Goal: Task Accomplishment & Management: Use online tool/utility

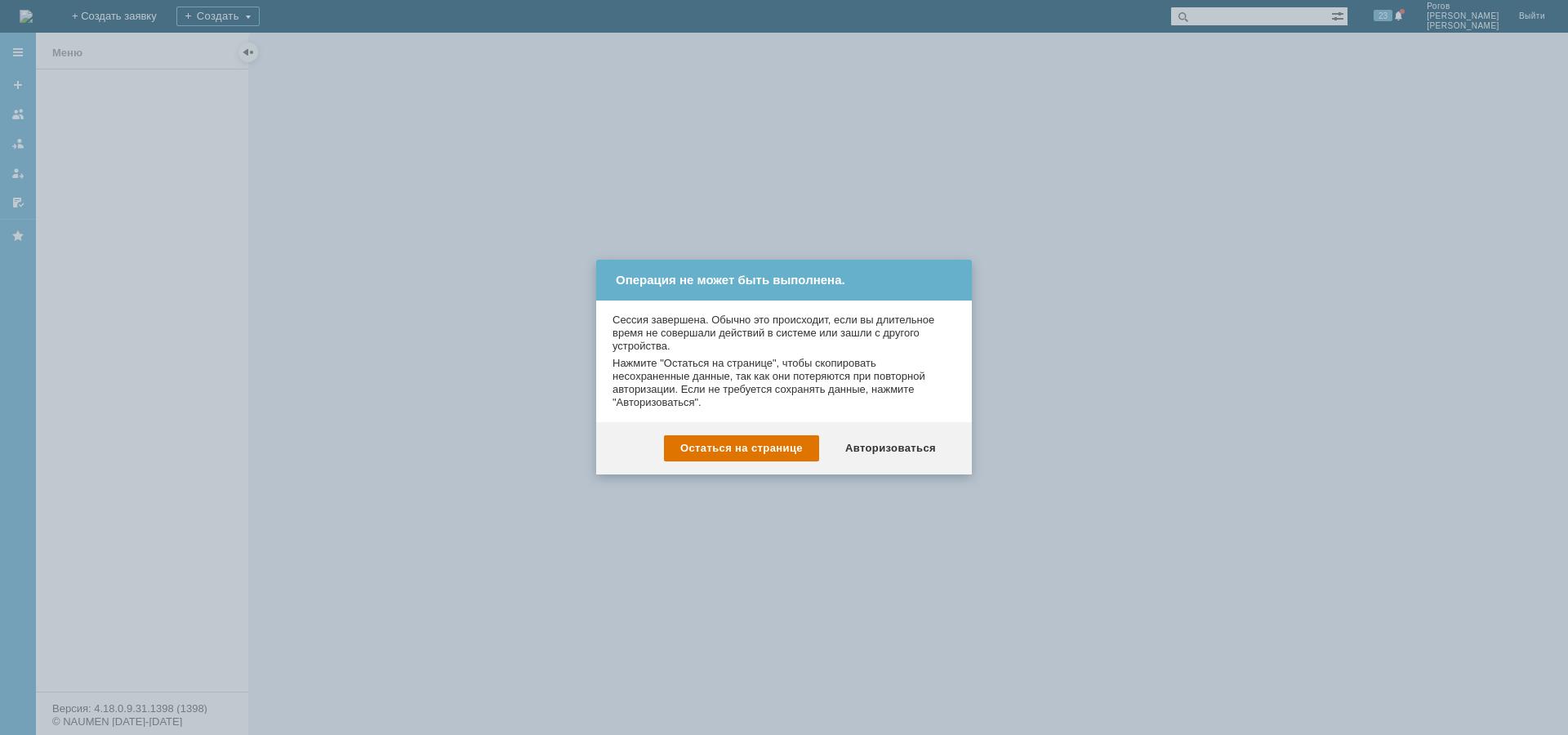
click at [914, 447] on div "Авторизоваться" at bounding box center [890, 448] width 123 height 26
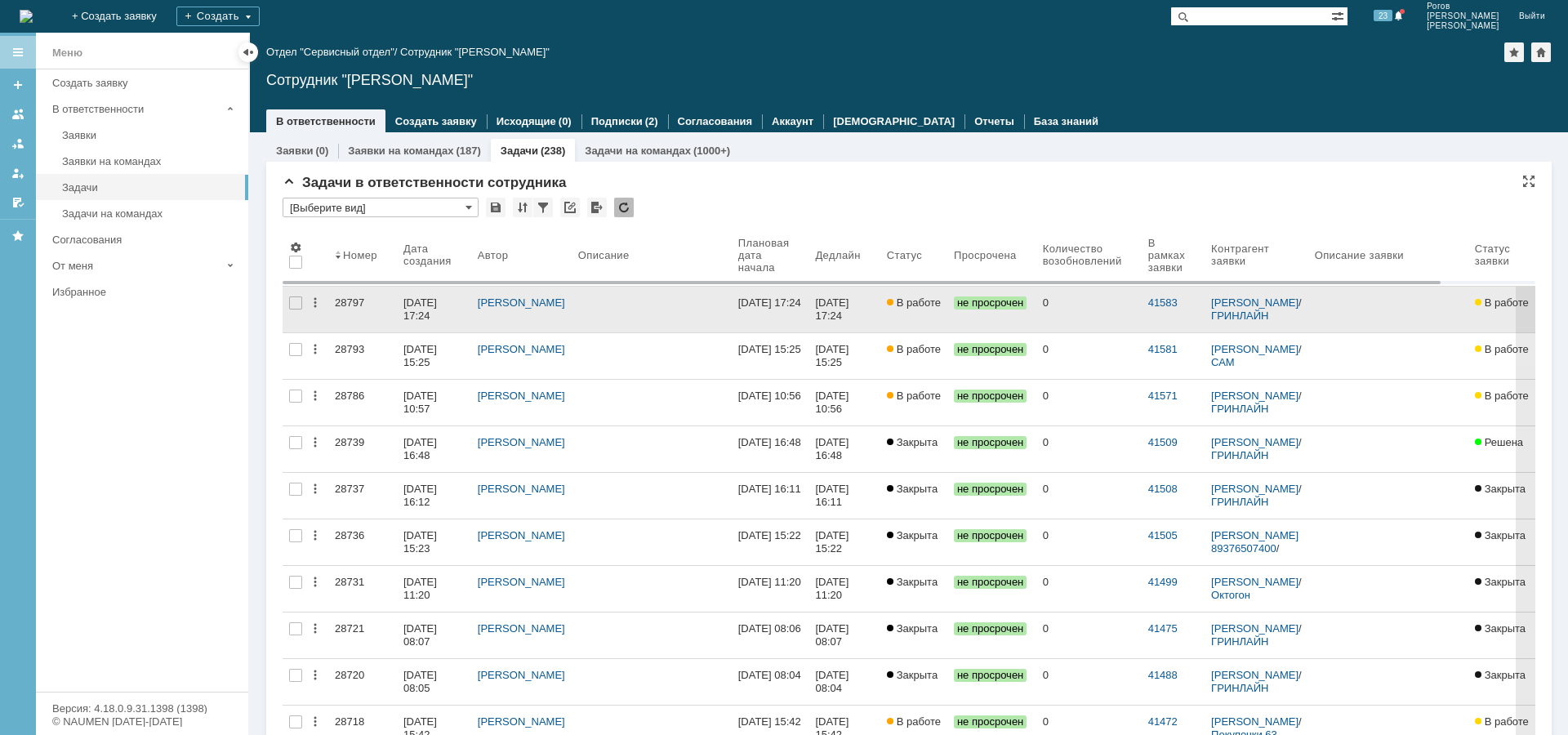
click at [348, 302] on div "28797" at bounding box center [363, 303] width 56 height 13
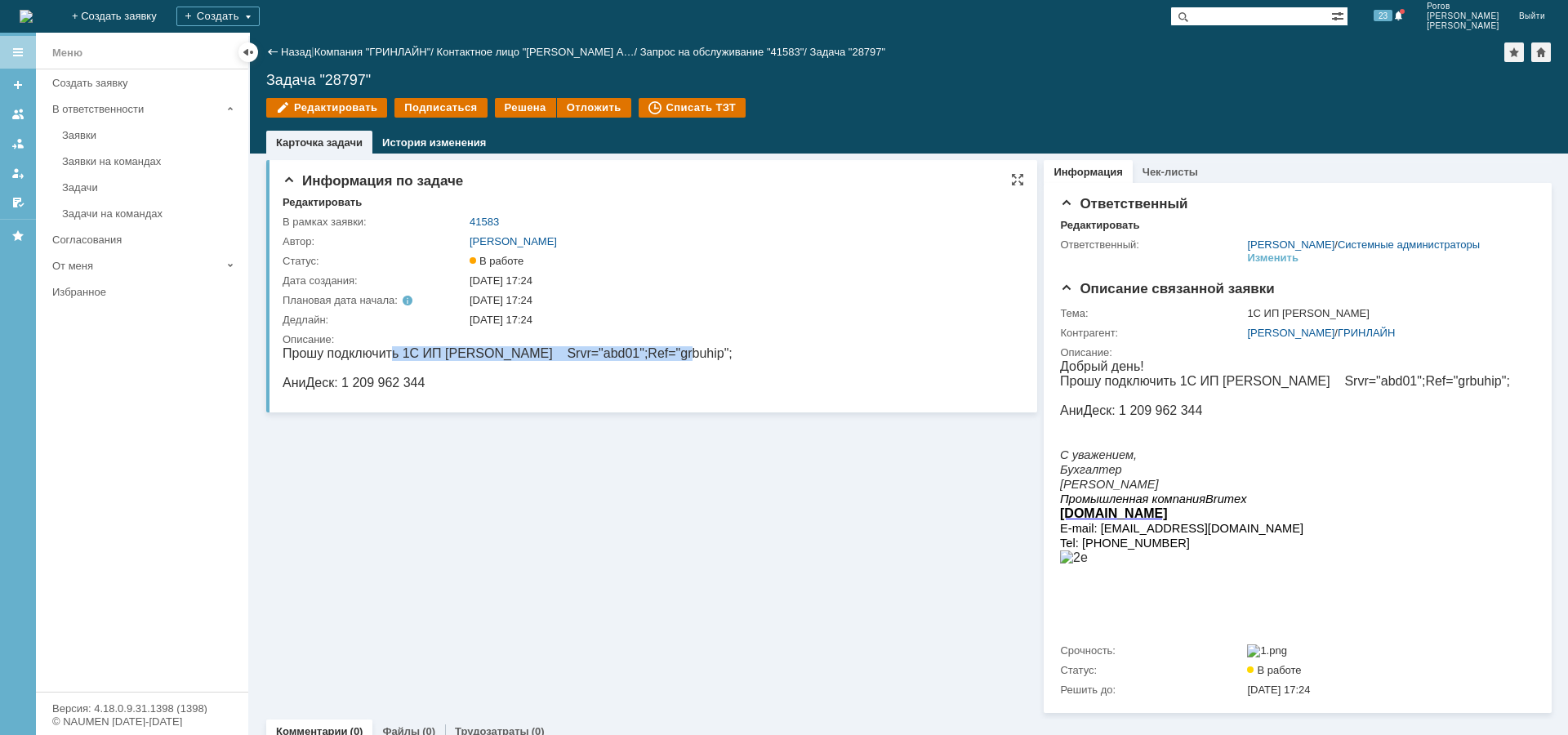
drag, startPoint x: 418, startPoint y: 353, endPoint x: 638, endPoint y: 354, distance: 220.0
click at [638, 354] on p "Прошу подключить 1С ИП [PERSON_NAME] Srvr="abd01";Ref="grbuhip";" at bounding box center [507, 353] width 450 height 14
click at [610, 568] on div "Информация по задаче Редактировать В рамках заявки: 41583 Автор: Галстьян Степа…" at bounding box center [651, 433] width 771 height 560
drag, startPoint x: 1063, startPoint y: 490, endPoint x: 1178, endPoint y: 495, distance: 115.1
click at [1198, 490] on p "[PERSON_NAME]" at bounding box center [1285, 484] width 450 height 14
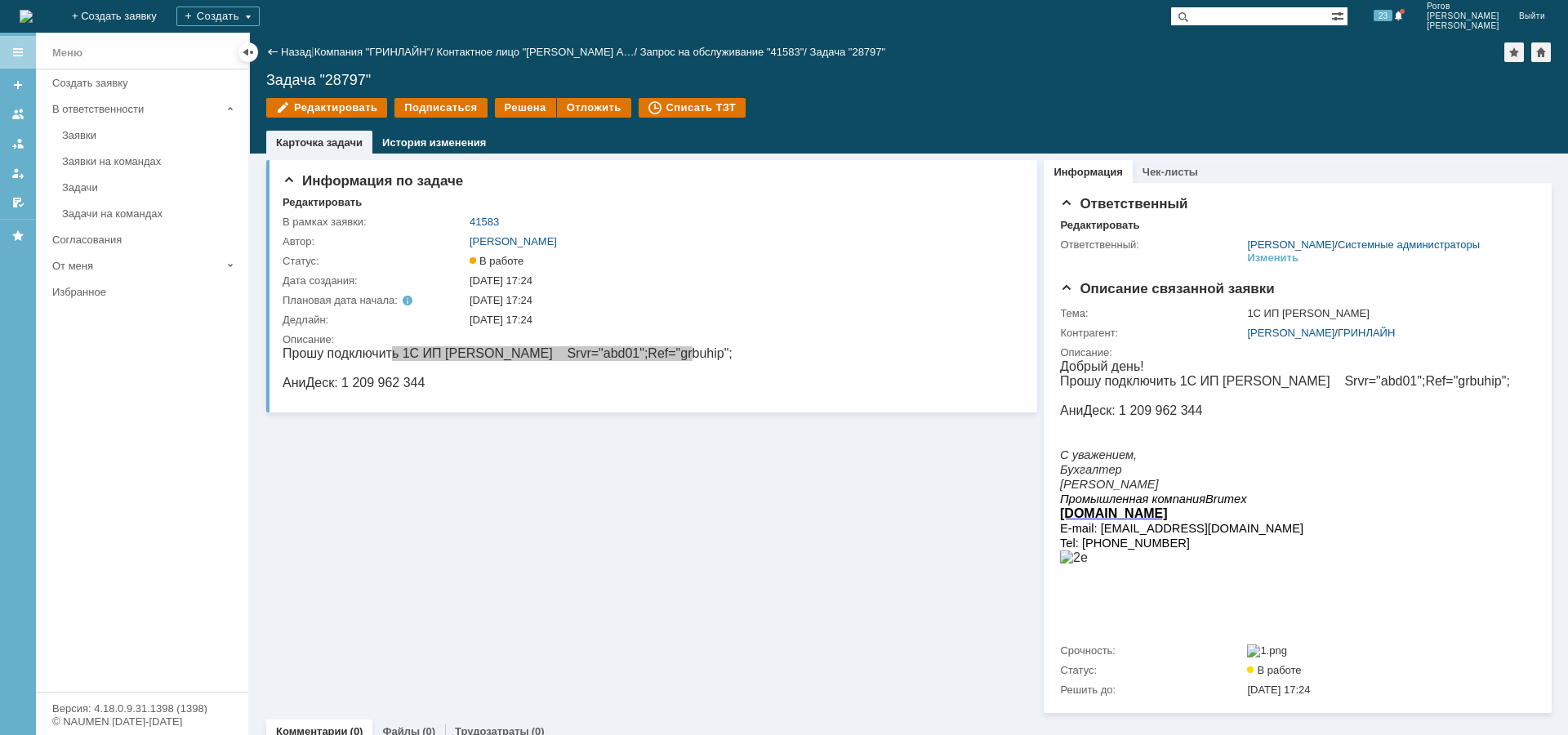
click at [449, 459] on div "Информация по задаче Редактировать В рамках заявки: 41583 Автор: Галстьян Степа…" at bounding box center [651, 433] width 771 height 560
click at [447, 357] on p "Прошу подключить 1С ИП [PERSON_NAME] Srvr="abd01";Ref="grbuhip";" at bounding box center [507, 353] width 450 height 14
drag, startPoint x: 532, startPoint y: 354, endPoint x: 645, endPoint y: 355, distance: 113.0
click at [645, 355] on p "Прошу подключить 1С ИП [PERSON_NAME] Srvr="abd01";Ref="grbuhip";" at bounding box center [507, 353] width 450 height 14
click at [490, 395] on div at bounding box center [650, 371] width 734 height 50
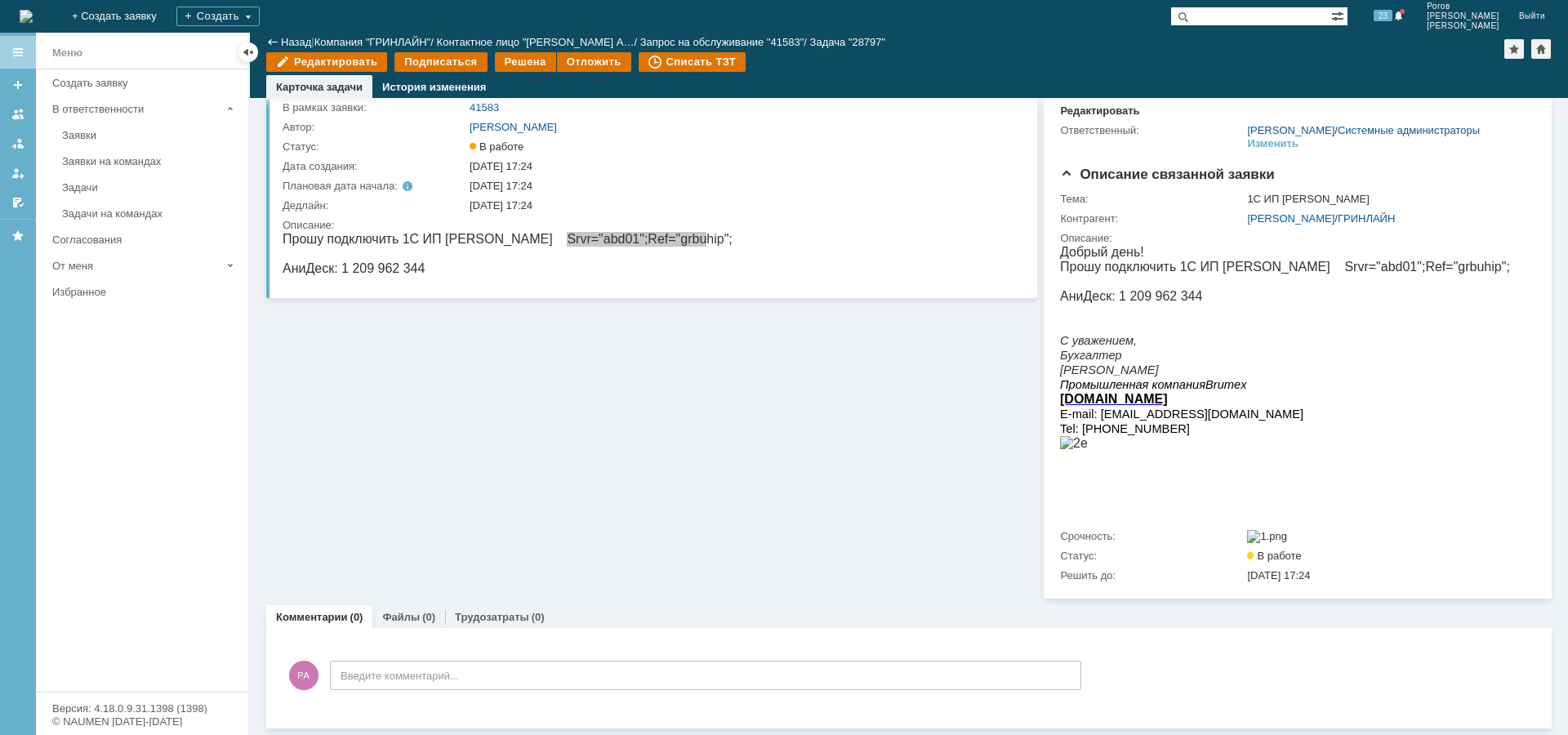
scroll to position [78, 0]
drag, startPoint x: 478, startPoint y: 610, endPoint x: 492, endPoint y: 632, distance: 26.1
click at [478, 610] on div "Трудозатраты (0)" at bounding box center [500, 617] width 110 height 24
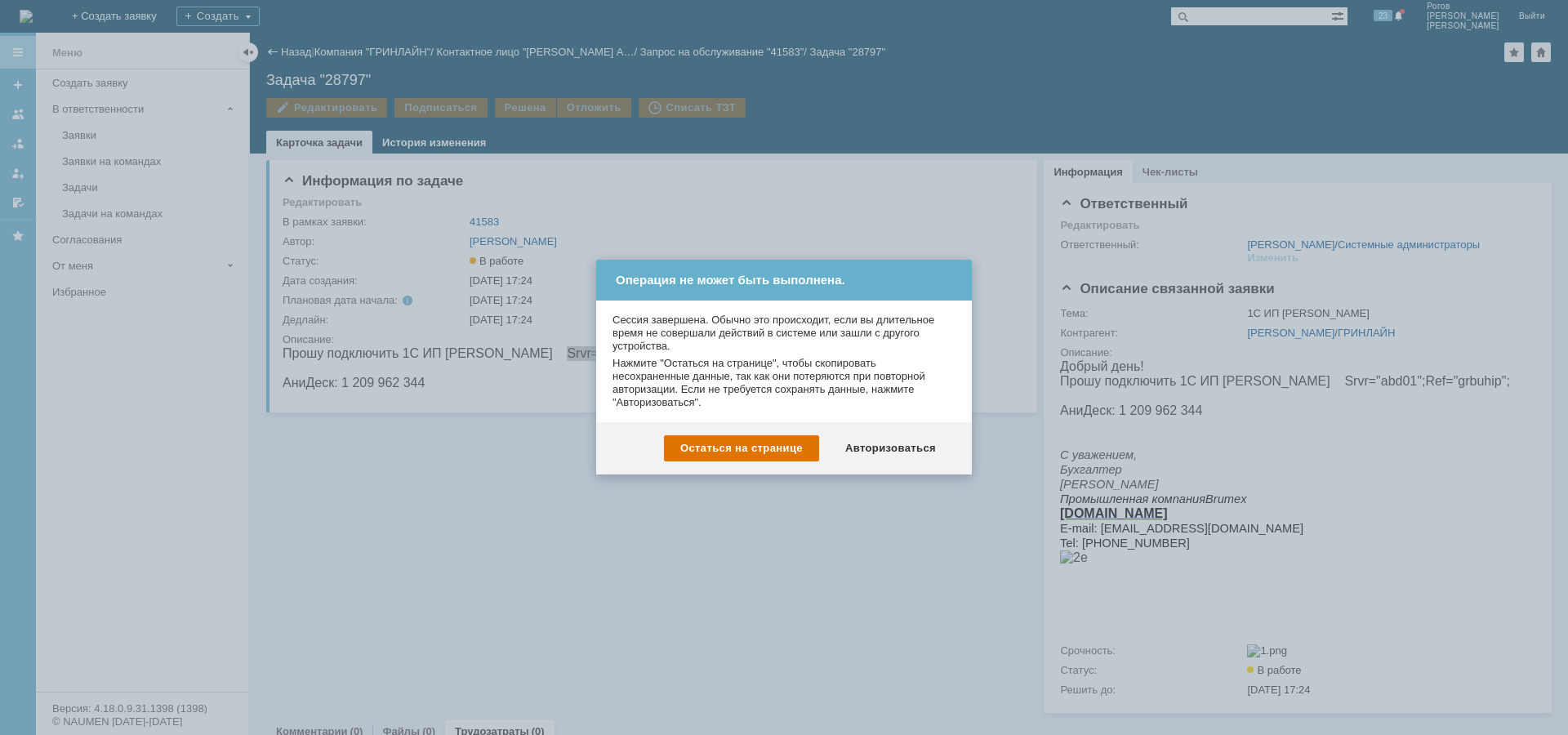
click at [929, 450] on div "Авторизоваться" at bounding box center [890, 448] width 123 height 26
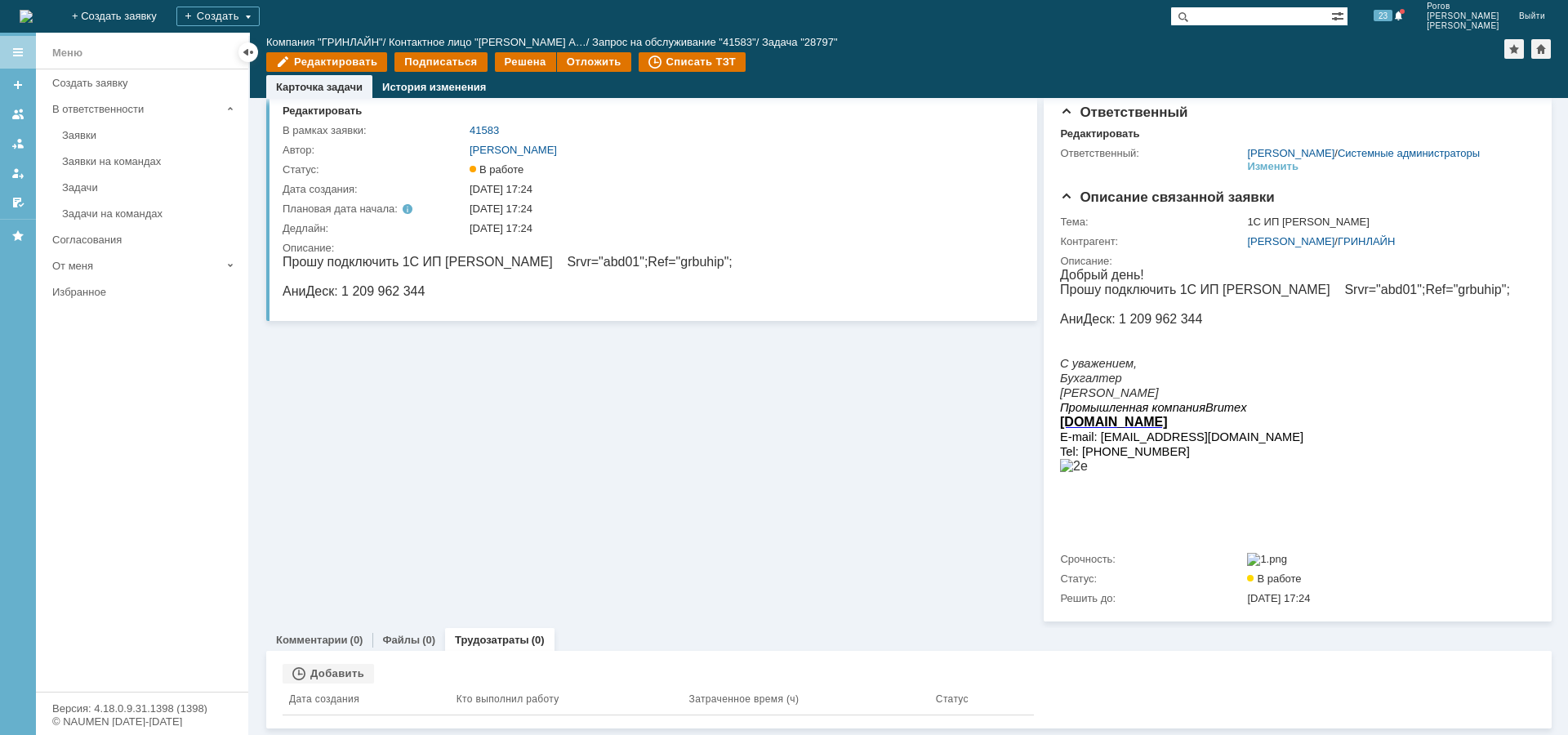
scroll to position [56, 0]
drag, startPoint x: 344, startPoint y: 666, endPoint x: 341, endPoint y: 678, distance: 12.4
click at [343, 672] on div "Добавить" at bounding box center [328, 673] width 92 height 19
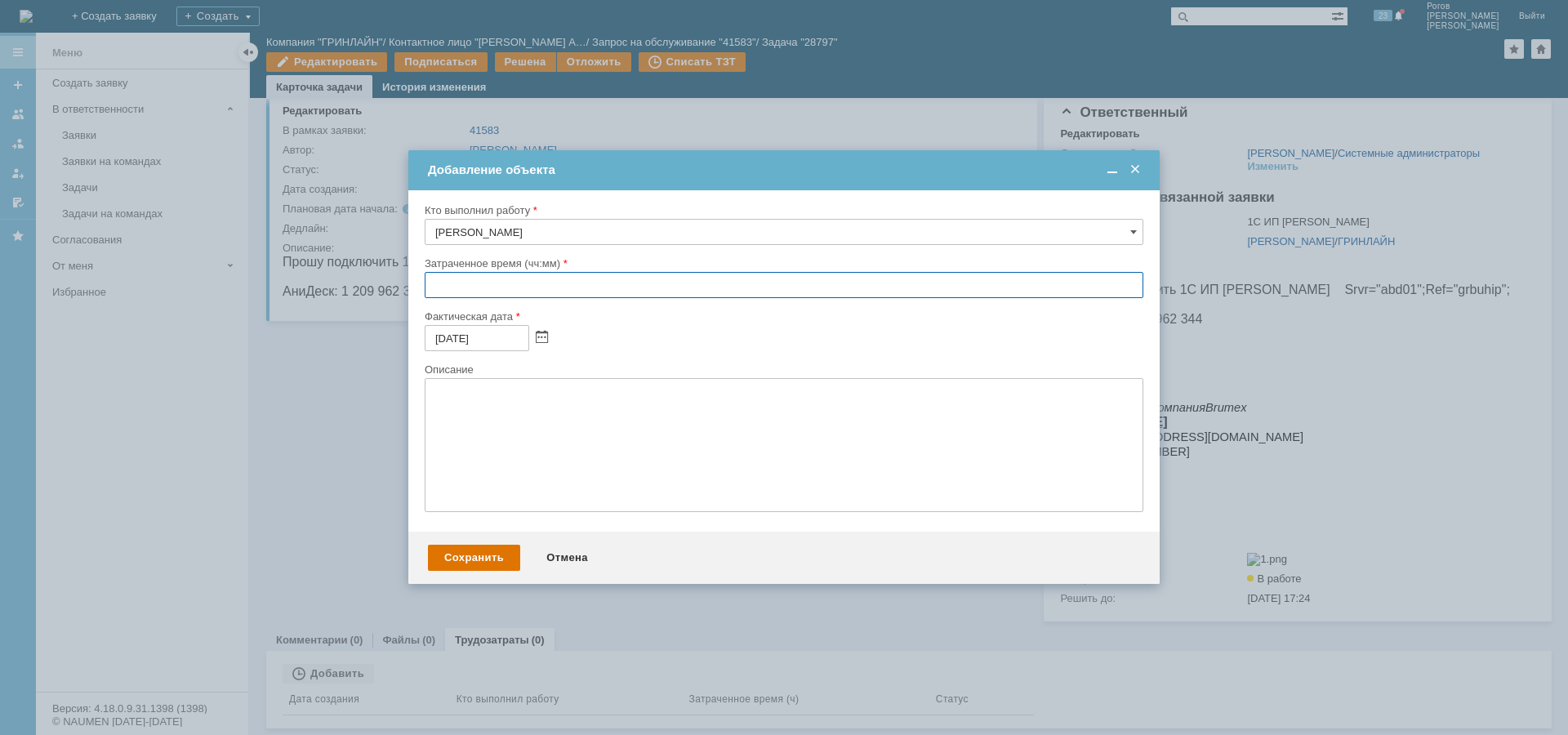
click at [511, 292] on input "text" at bounding box center [784, 284] width 719 height 26
type input "00:30"
click at [447, 560] on div "Сохранить" at bounding box center [474, 557] width 93 height 26
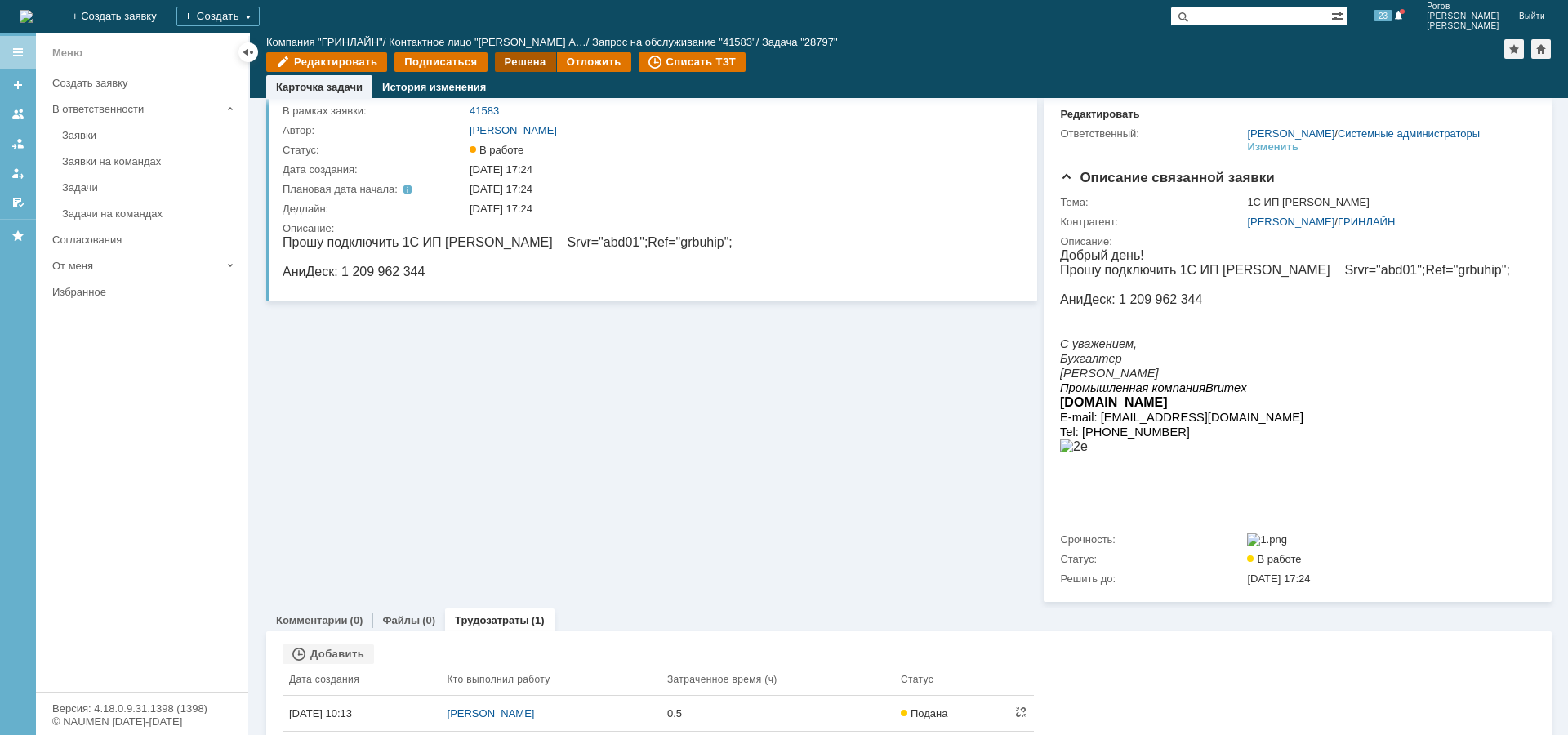
click at [522, 60] on div "Решена" at bounding box center [526, 62] width 62 height 19
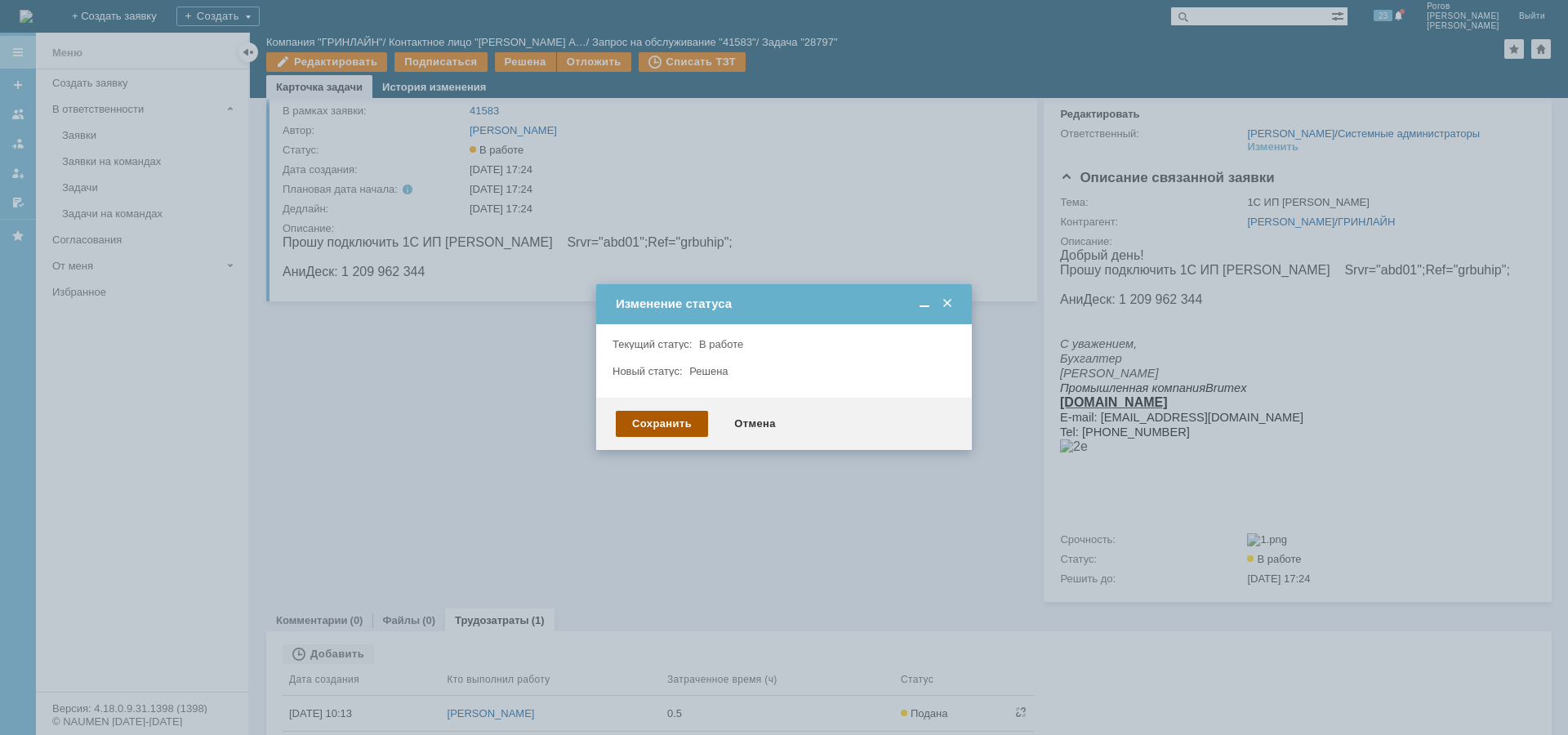
click at [657, 412] on div "Сохранить" at bounding box center [662, 423] width 93 height 26
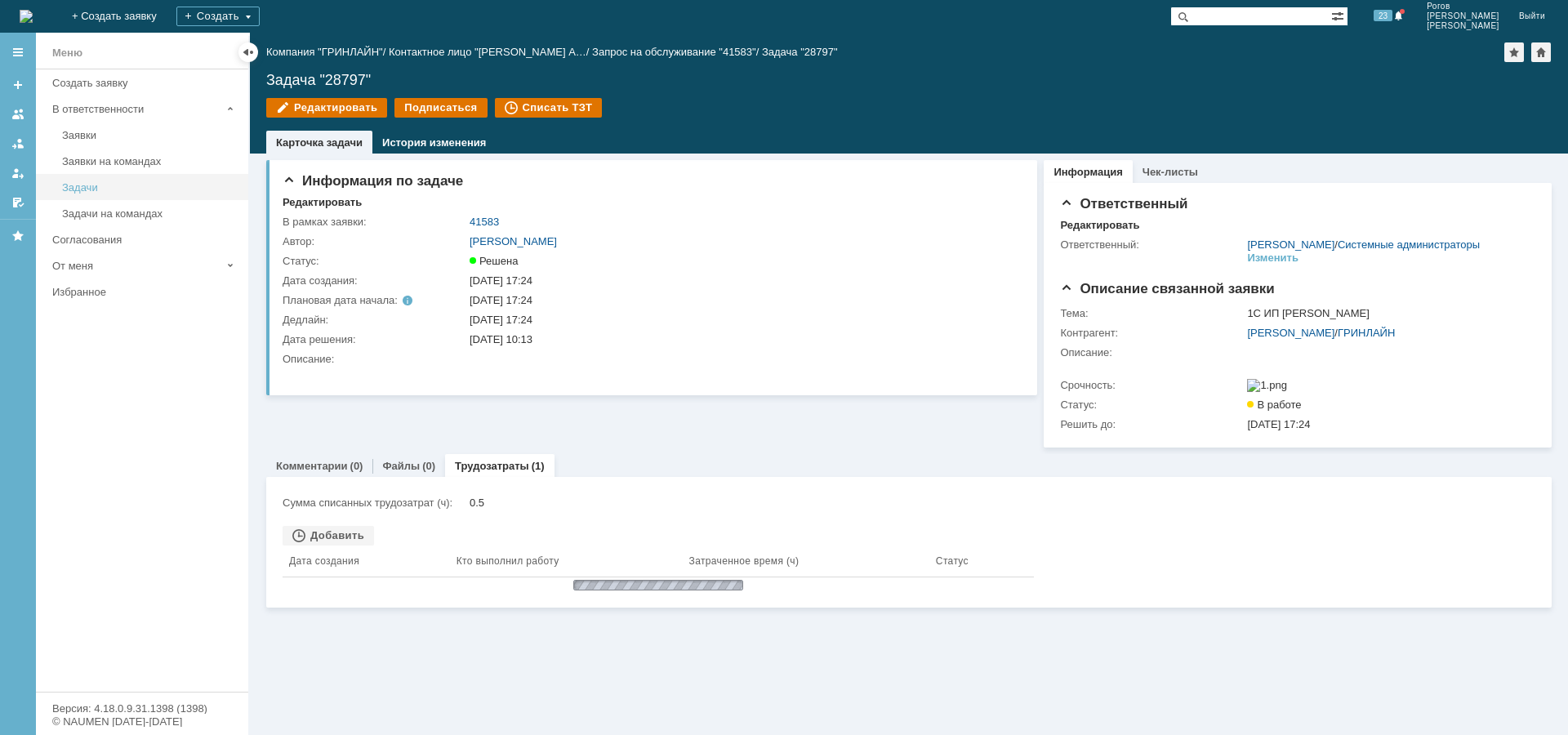
scroll to position [0, 0]
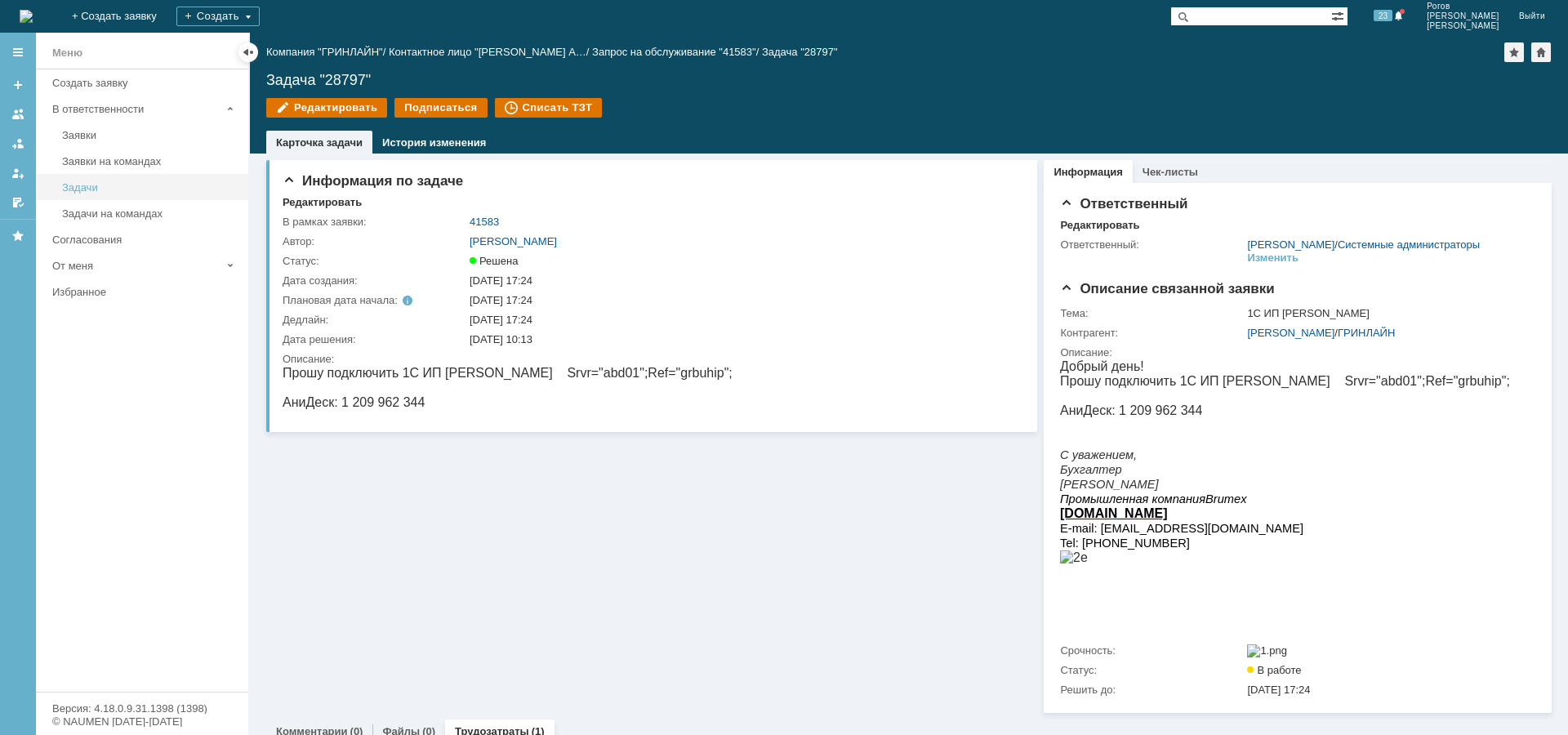
click at [96, 184] on div "Задачи" at bounding box center [149, 187] width 176 height 13
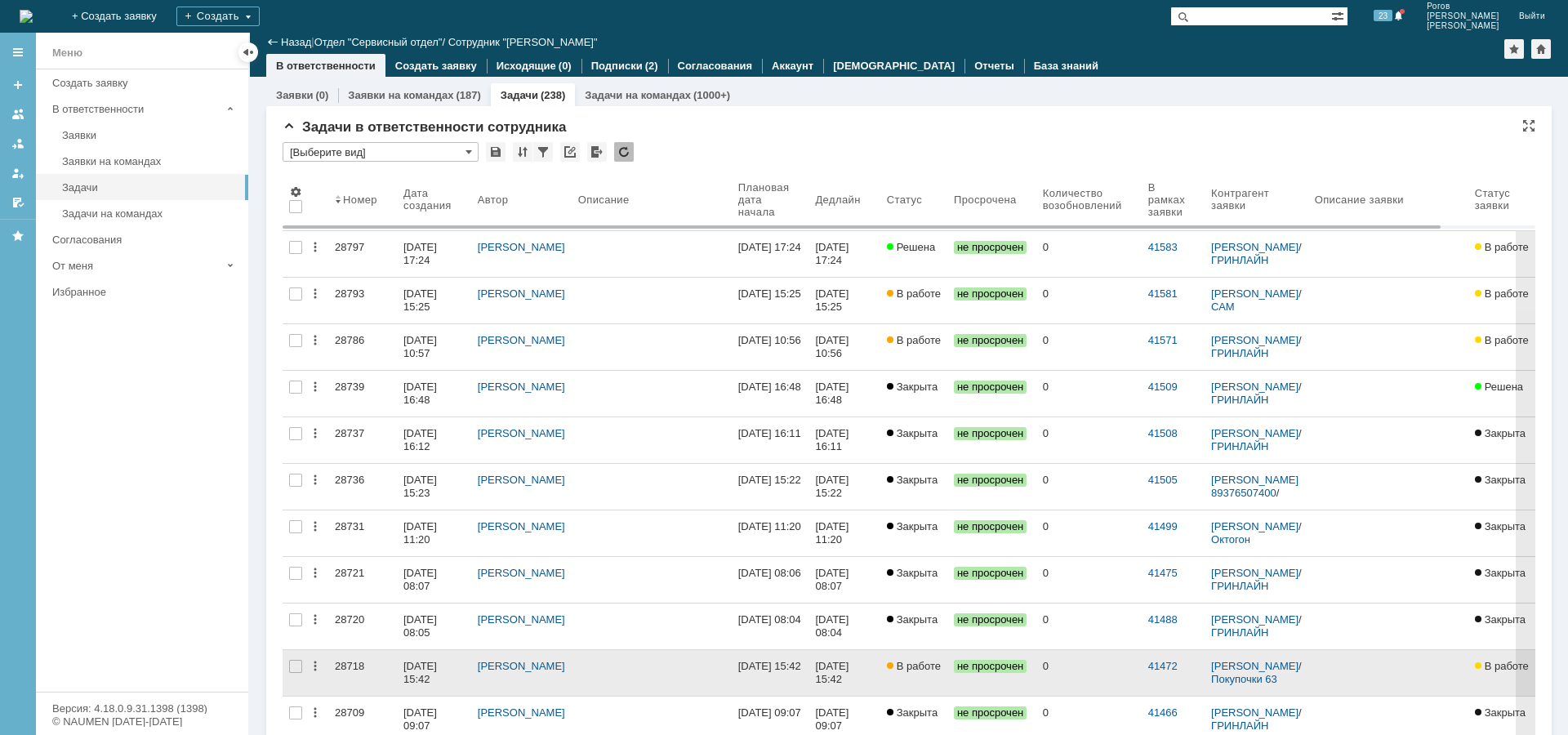
scroll to position [164, 0]
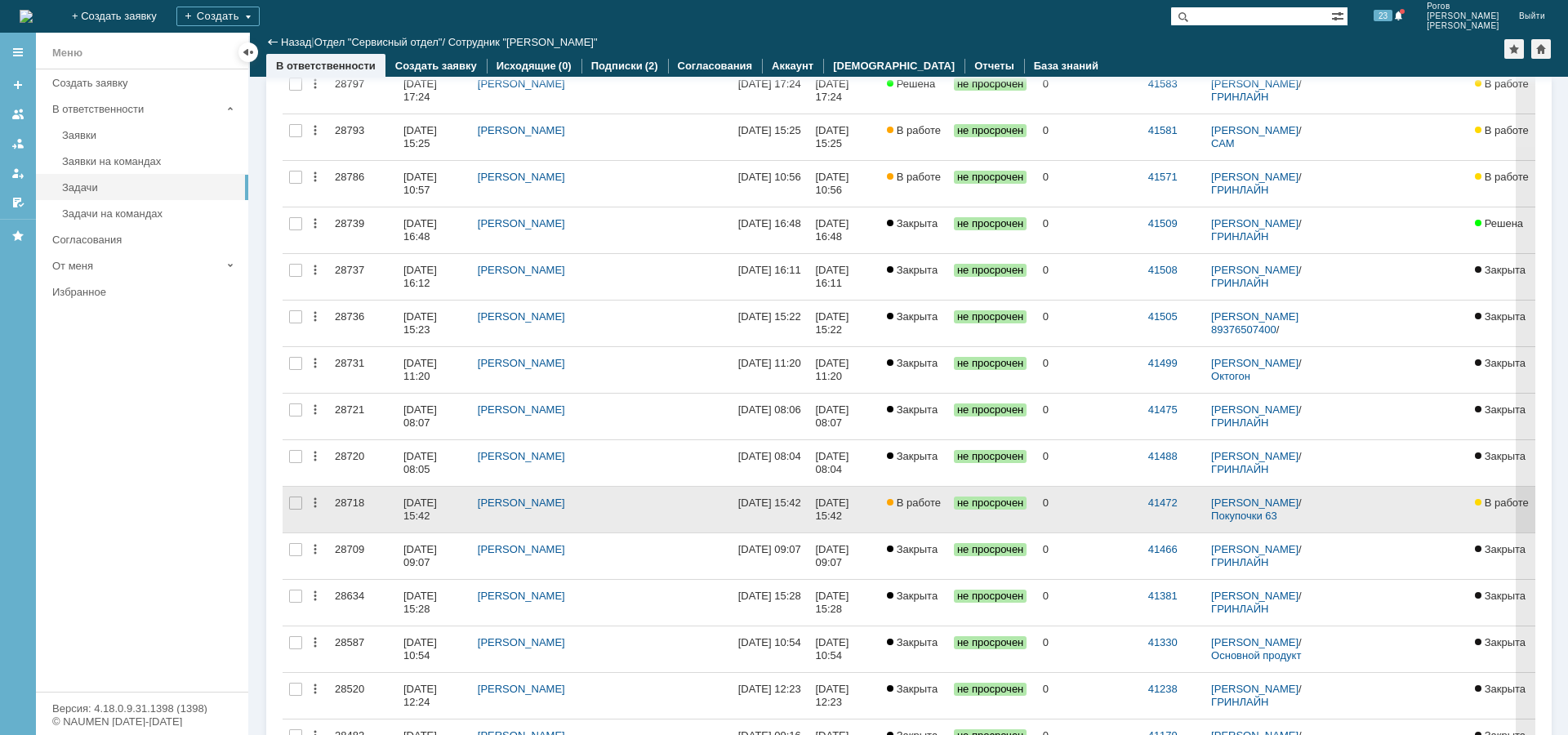
click at [351, 502] on div "28718" at bounding box center [363, 503] width 56 height 13
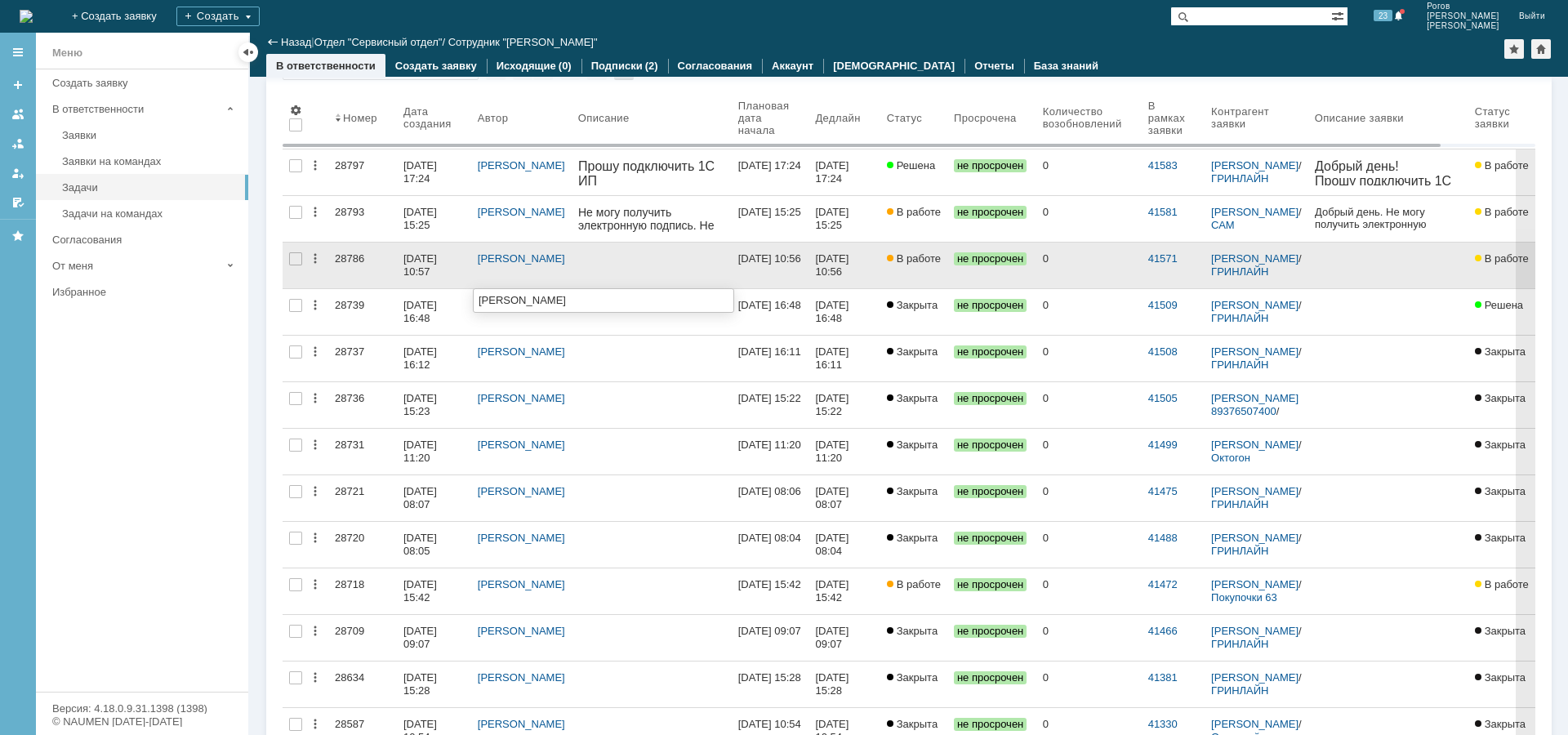
click at [355, 260] on div "28786" at bounding box center [363, 259] width 56 height 13
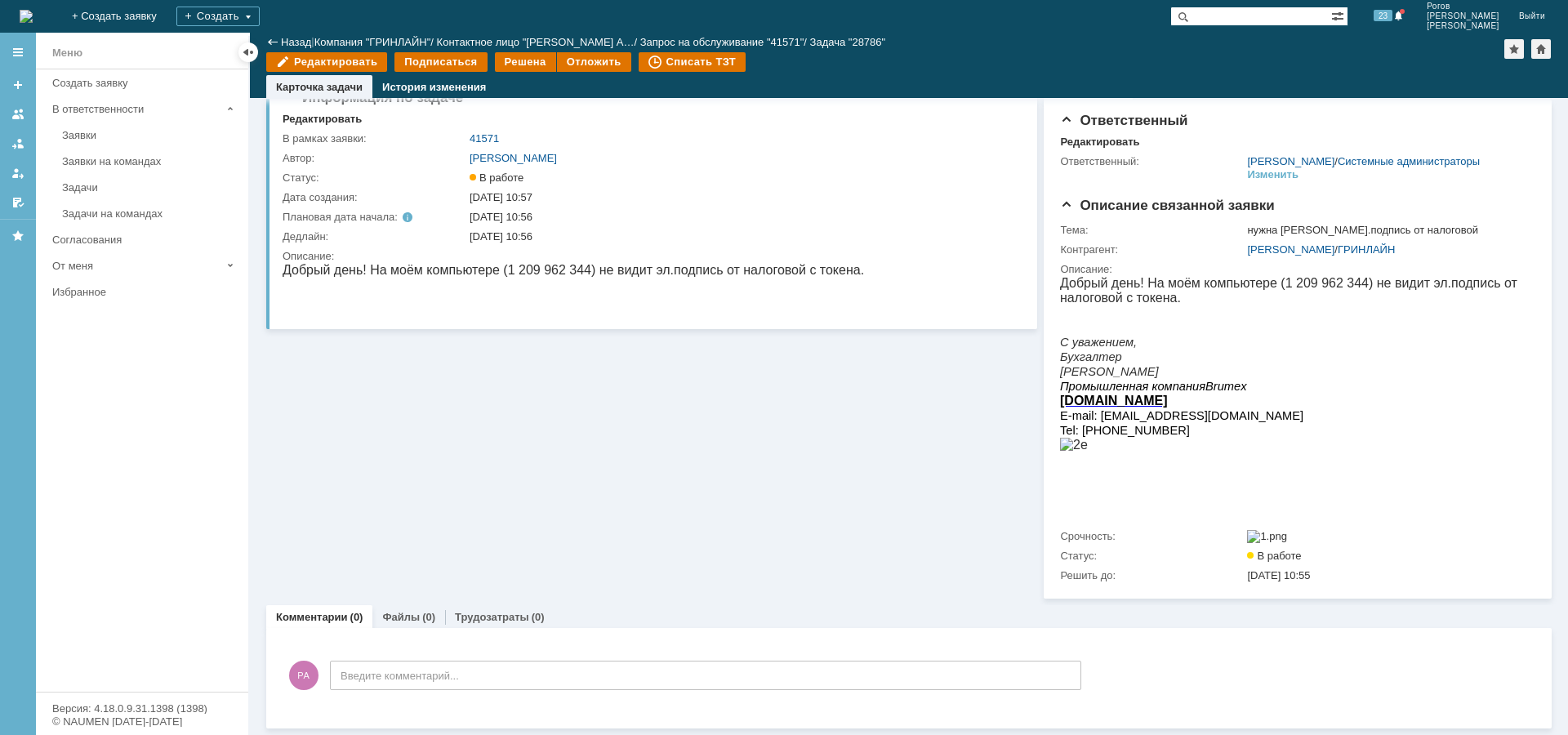
scroll to position [47, 0]
click at [486, 618] on link "Трудозатраты" at bounding box center [492, 617] width 74 height 13
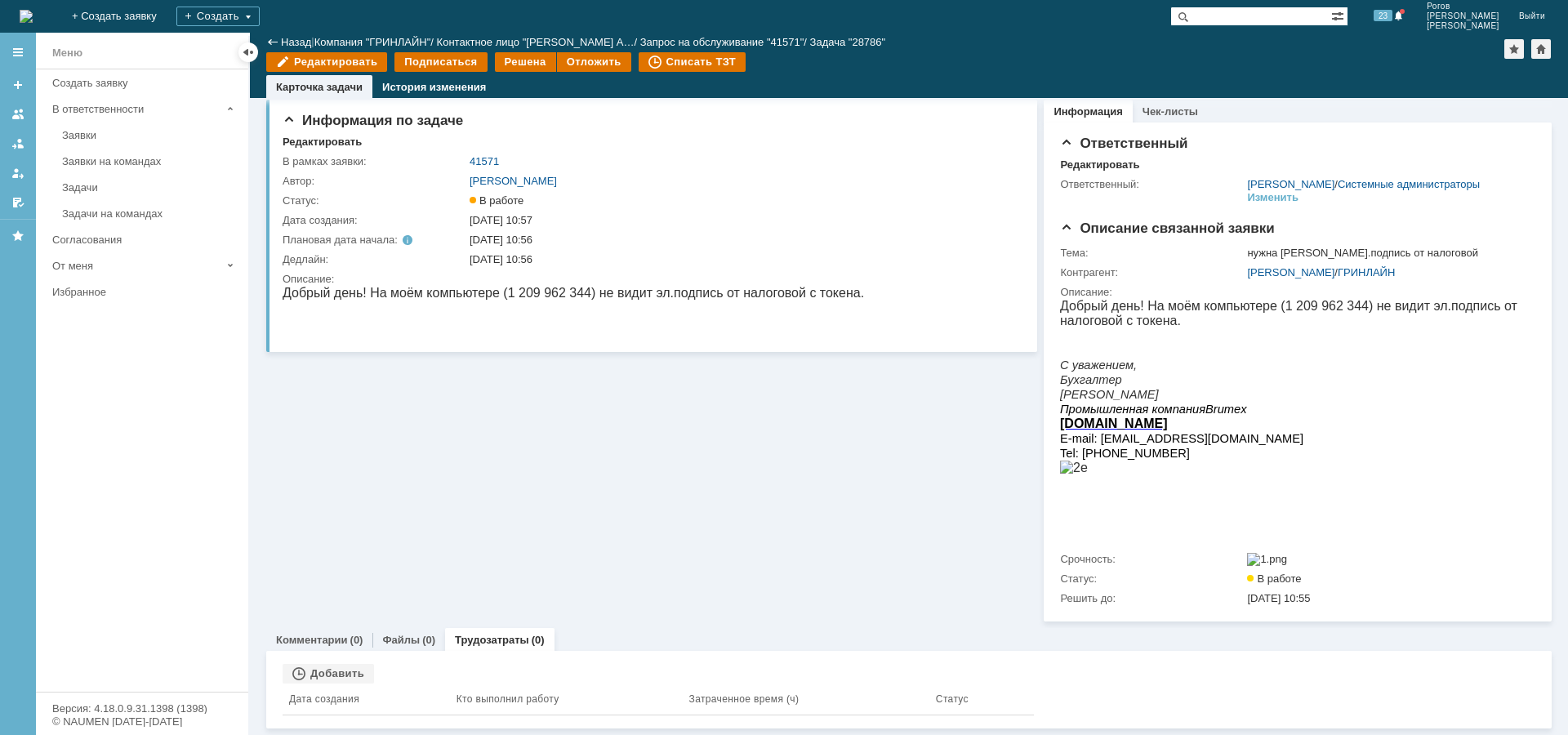
scroll to position [24, 0]
click at [327, 683] on th "Дата создания" at bounding box center [366, 698] width 168 height 32
click at [331, 679] on div "Добавить" at bounding box center [328, 673] width 92 height 19
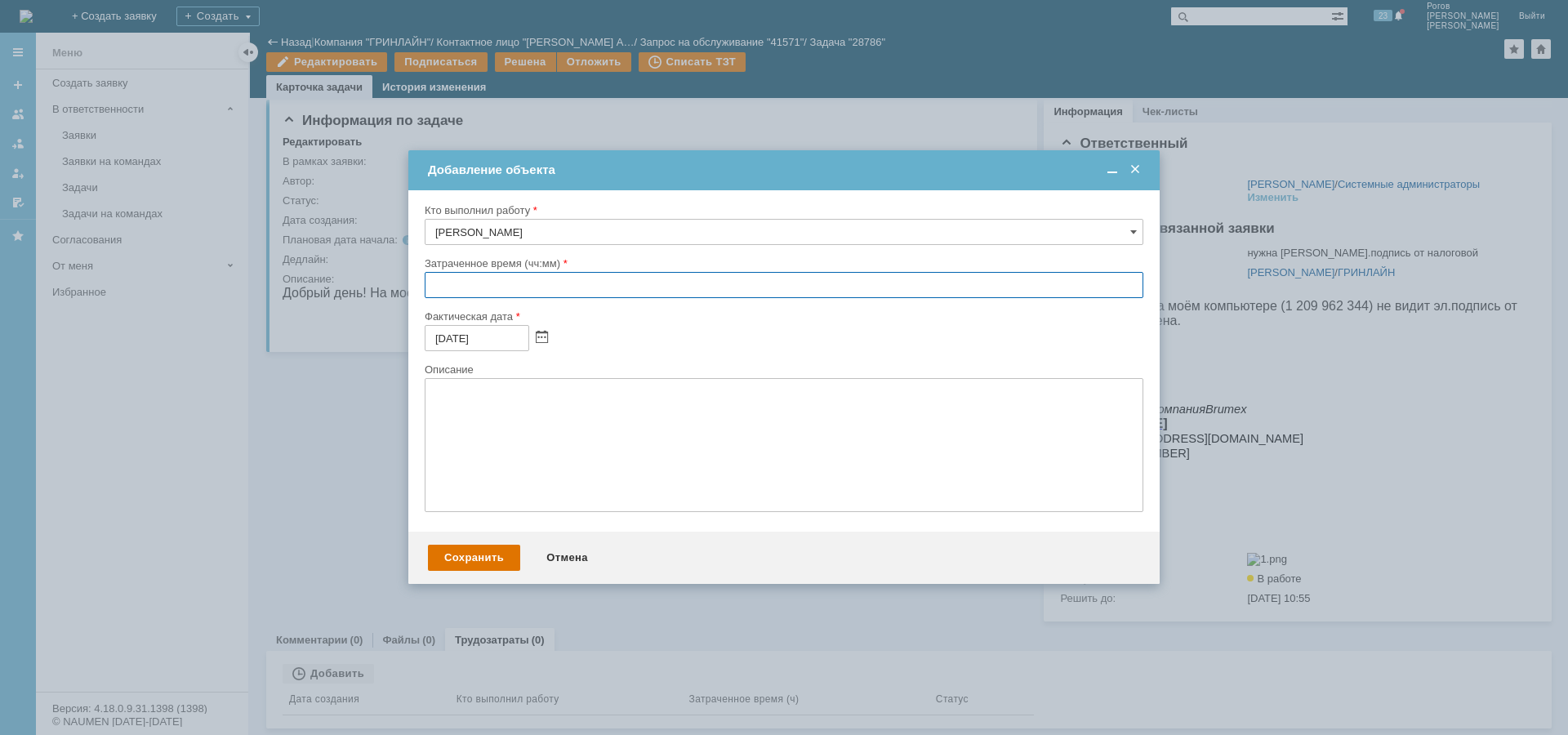
click at [518, 292] on input "text" at bounding box center [784, 284] width 719 height 26
type input "00:30"
click at [453, 558] on div "Сохранить" at bounding box center [474, 557] width 93 height 26
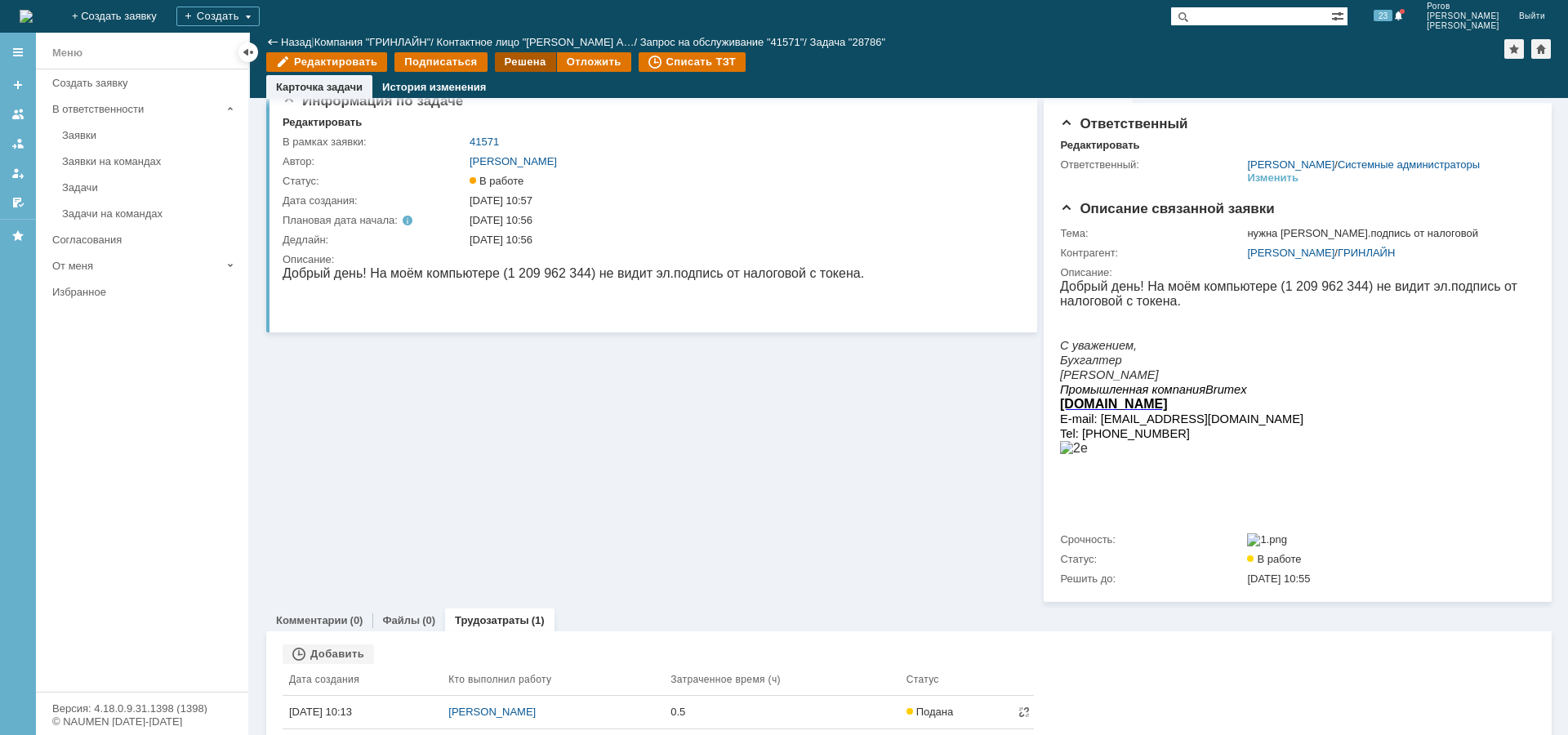
click at [518, 60] on div "Решена" at bounding box center [526, 62] width 62 height 19
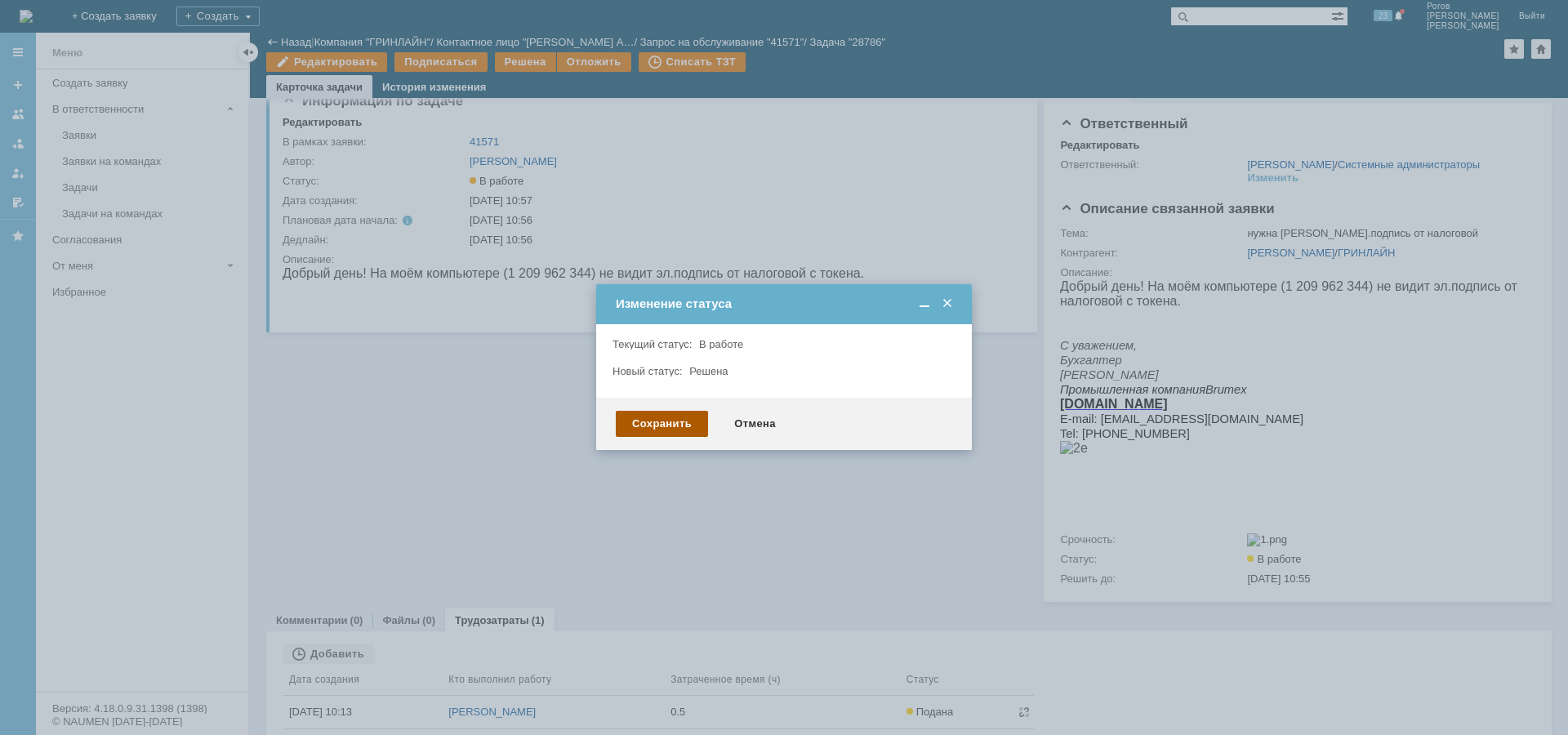
click at [668, 427] on div "Сохранить" at bounding box center [662, 423] width 93 height 26
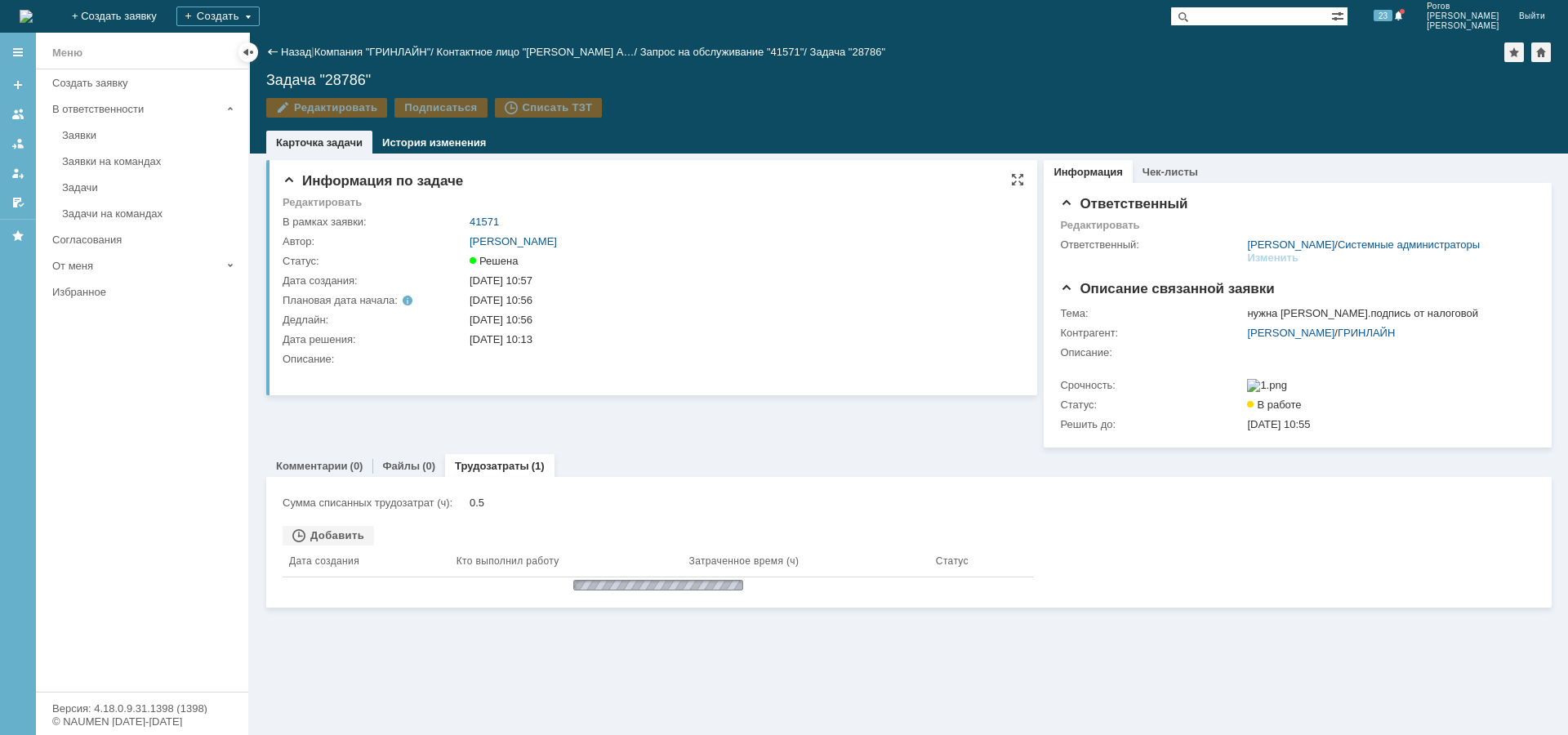
scroll to position [0, 0]
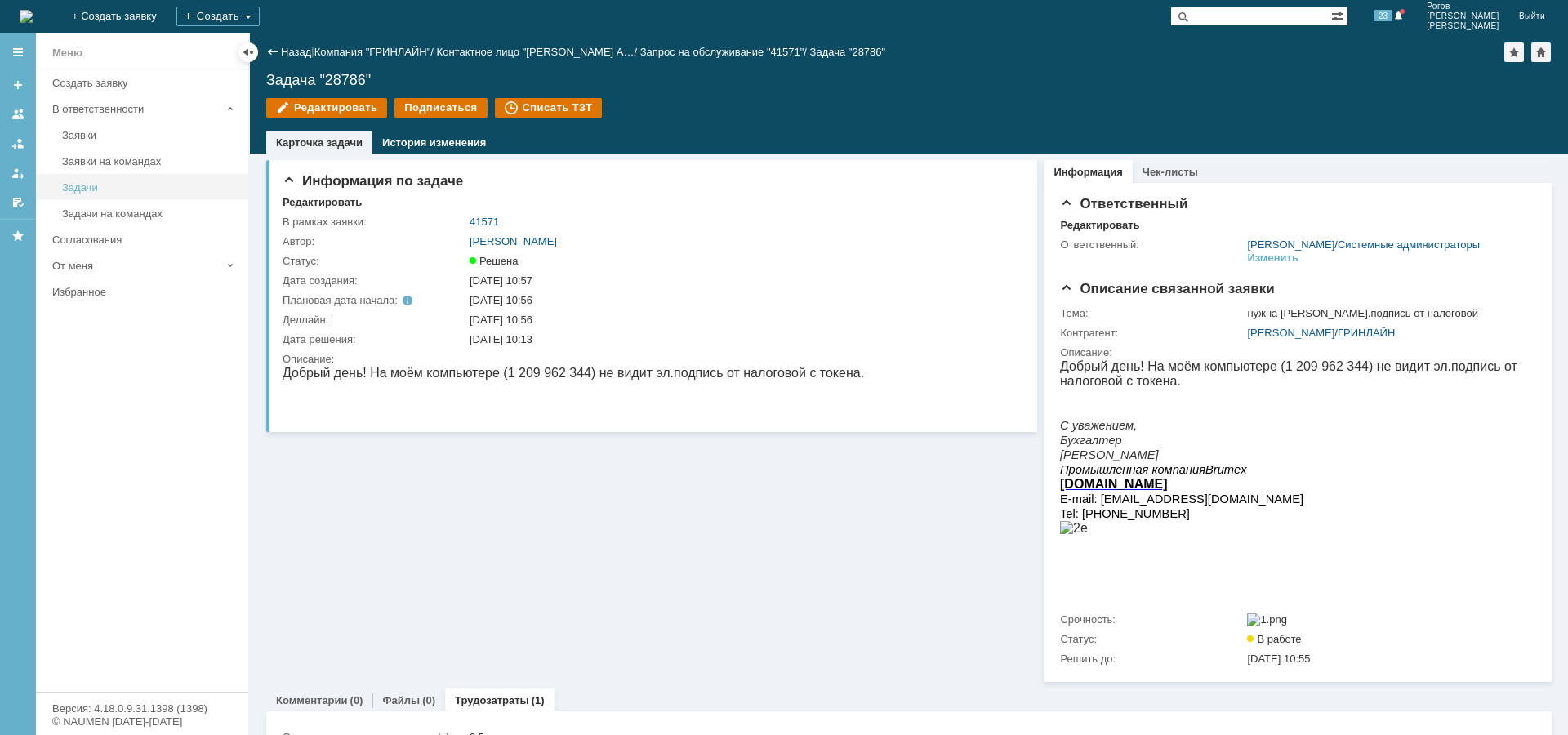
click at [69, 190] on div "Задачи" at bounding box center [149, 187] width 176 height 13
